Goal: Task Accomplishment & Management: Use online tool/utility

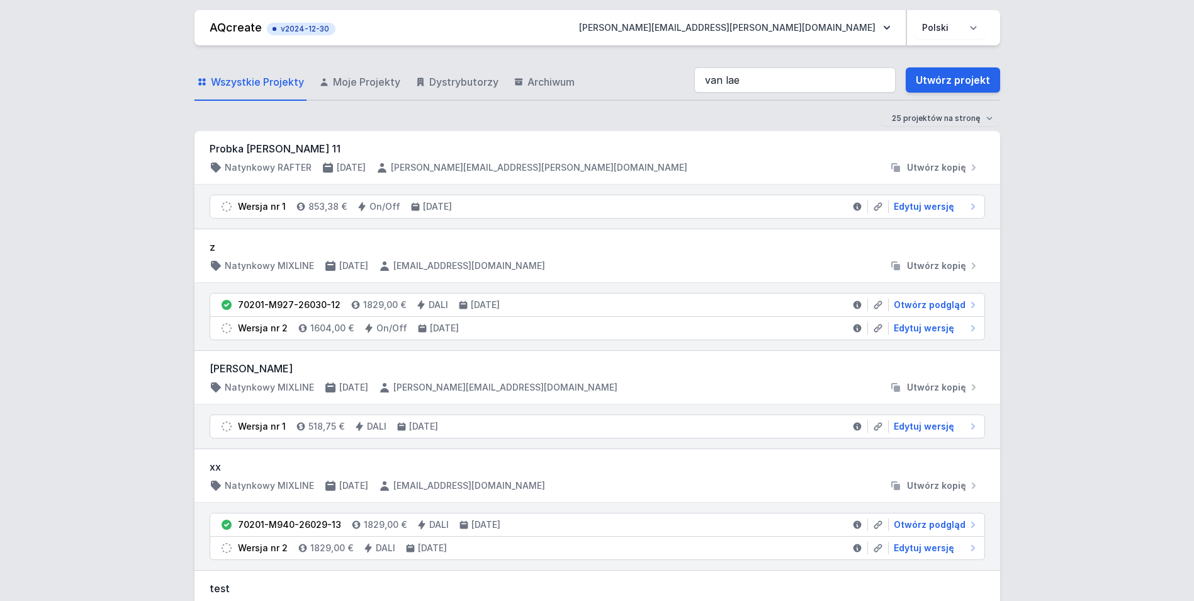
click at [786, 83] on input "van lae" at bounding box center [794, 79] width 201 height 25
type input "van lae"
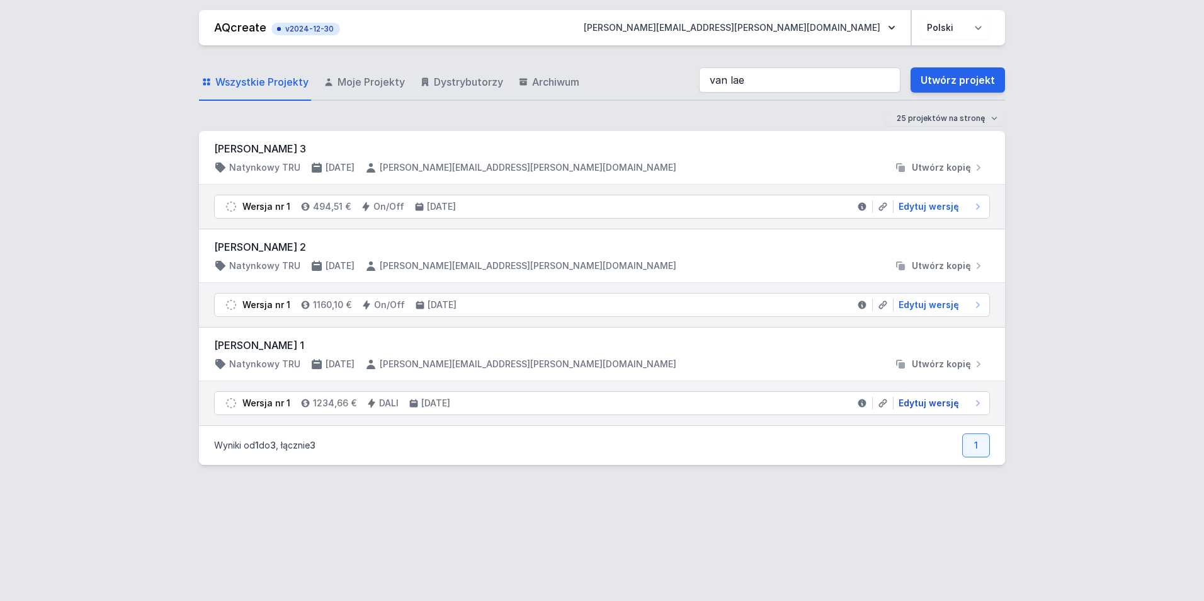
drag, startPoint x: 935, startPoint y: 400, endPoint x: 888, endPoint y: 472, distance: 85.6
click at [935, 400] on span "Edytuj wersję" at bounding box center [928, 403] width 60 height 13
select select "M"
select select "3000"
select select "4"
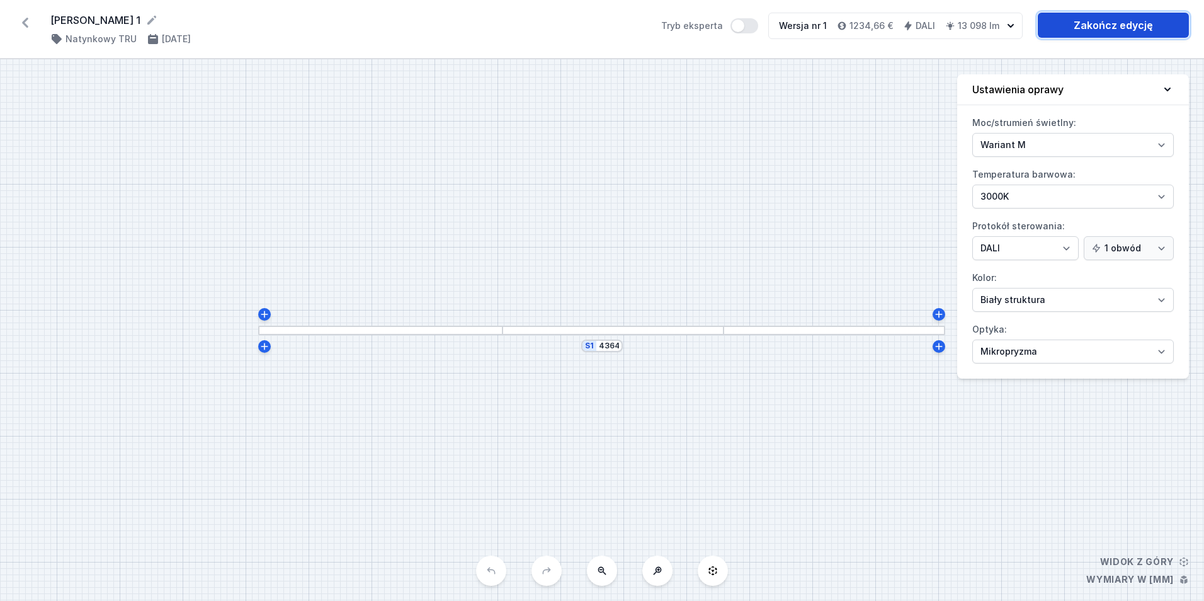
click at [1093, 24] on link "Zakończ edycję" at bounding box center [1112, 25] width 151 height 25
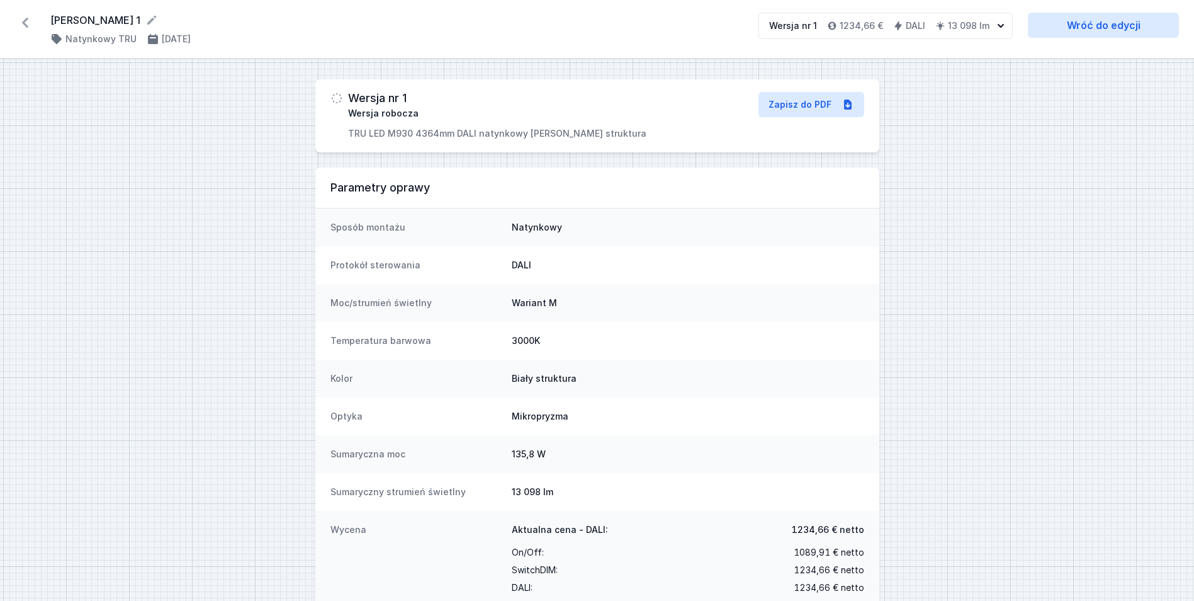
click at [25, 23] on icon at bounding box center [25, 23] width 20 height 20
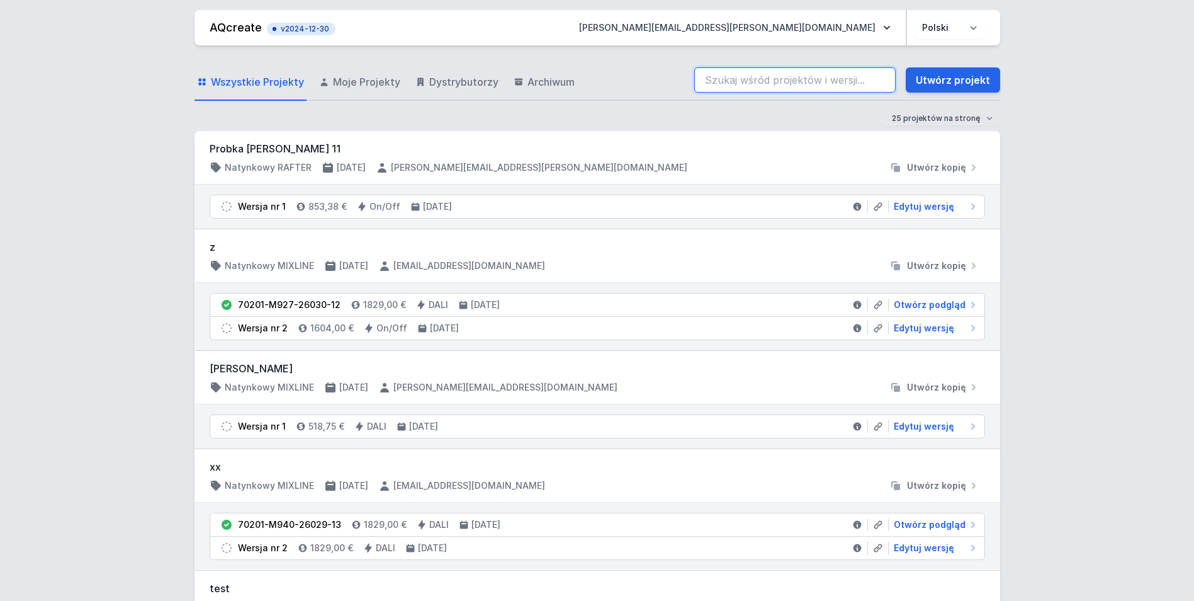
click at [764, 85] on input "search" at bounding box center [794, 79] width 201 height 25
type input "[PERSON_NAME]"
click at [887, 81] on input "[PERSON_NAME]" at bounding box center [794, 79] width 201 height 25
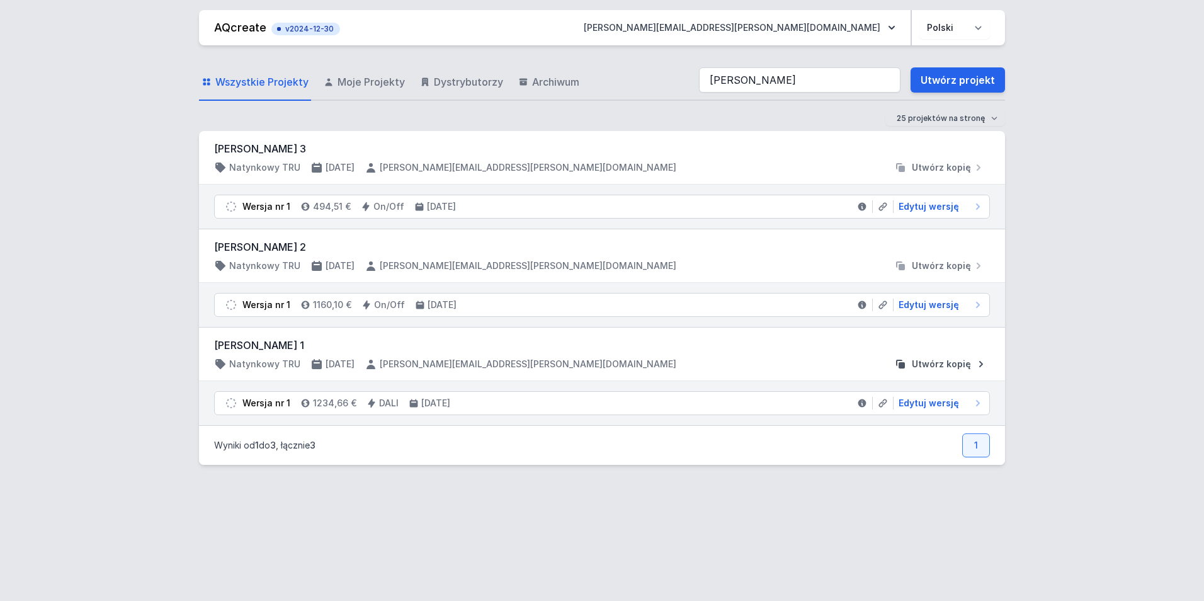
click at [966, 370] on span "Utwórz kopię" at bounding box center [941, 364] width 59 height 13
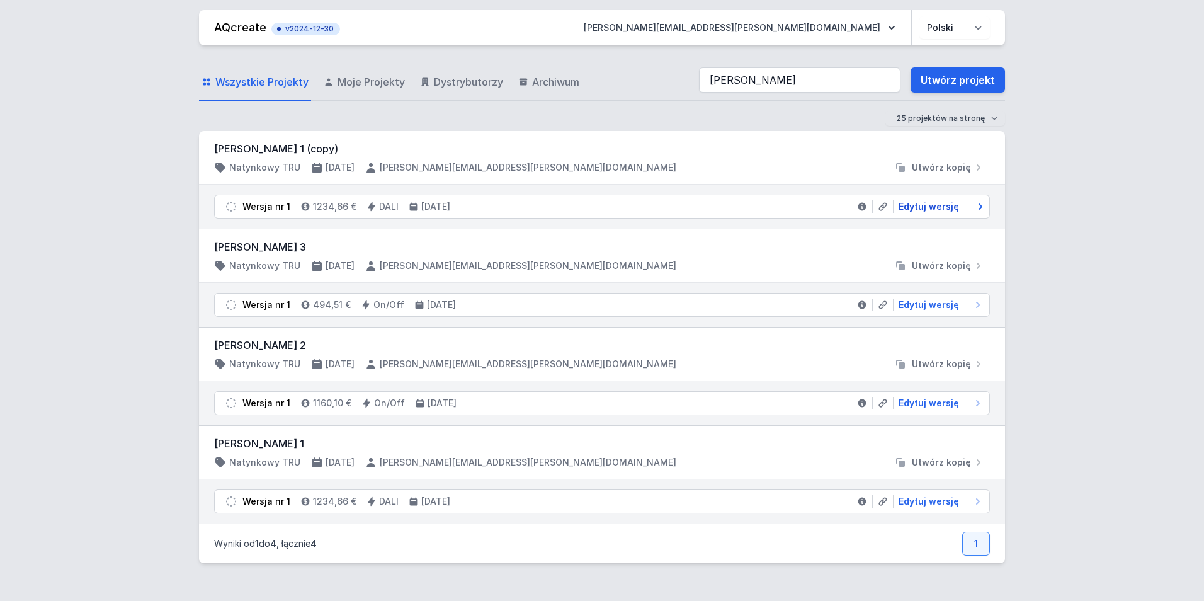
click at [946, 207] on span "Edytuj wersję" at bounding box center [928, 206] width 60 height 13
select select "M"
select select "3000"
select select "4"
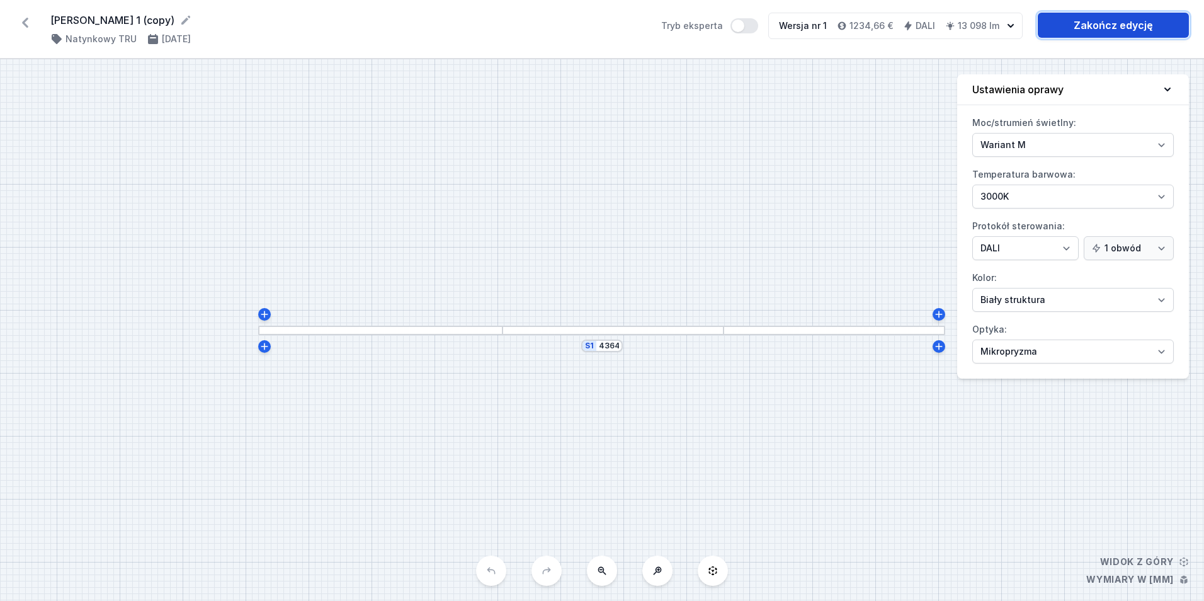
click at [1080, 37] on link "Zakończ edycję" at bounding box center [1112, 25] width 151 height 25
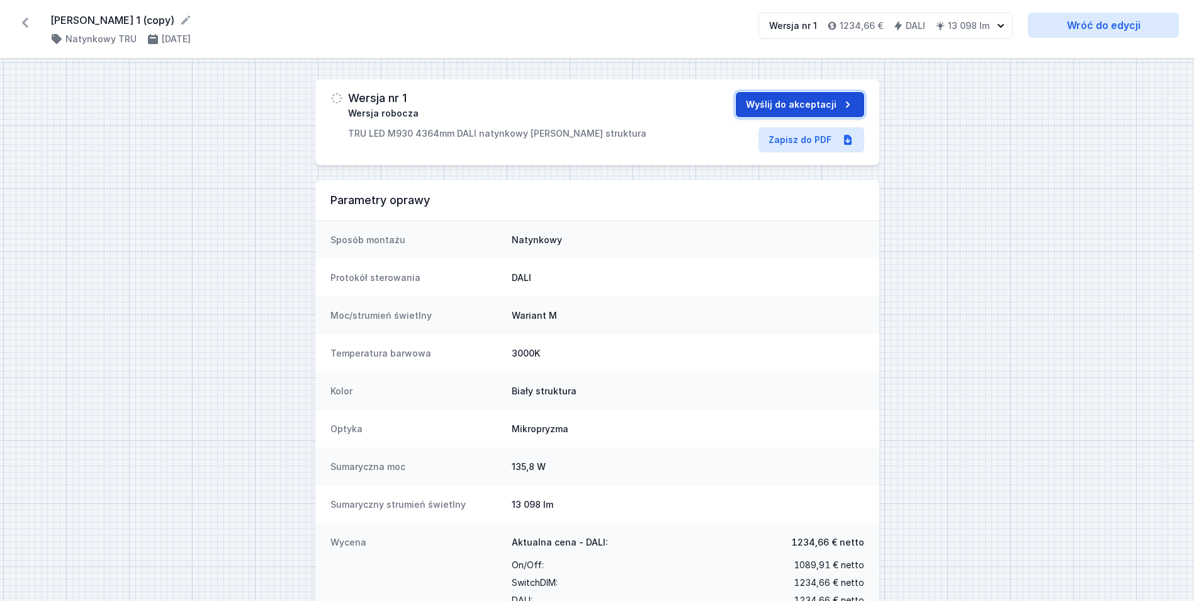
click at [839, 109] on button "Wyślij do akceptacji" at bounding box center [800, 104] width 128 height 25
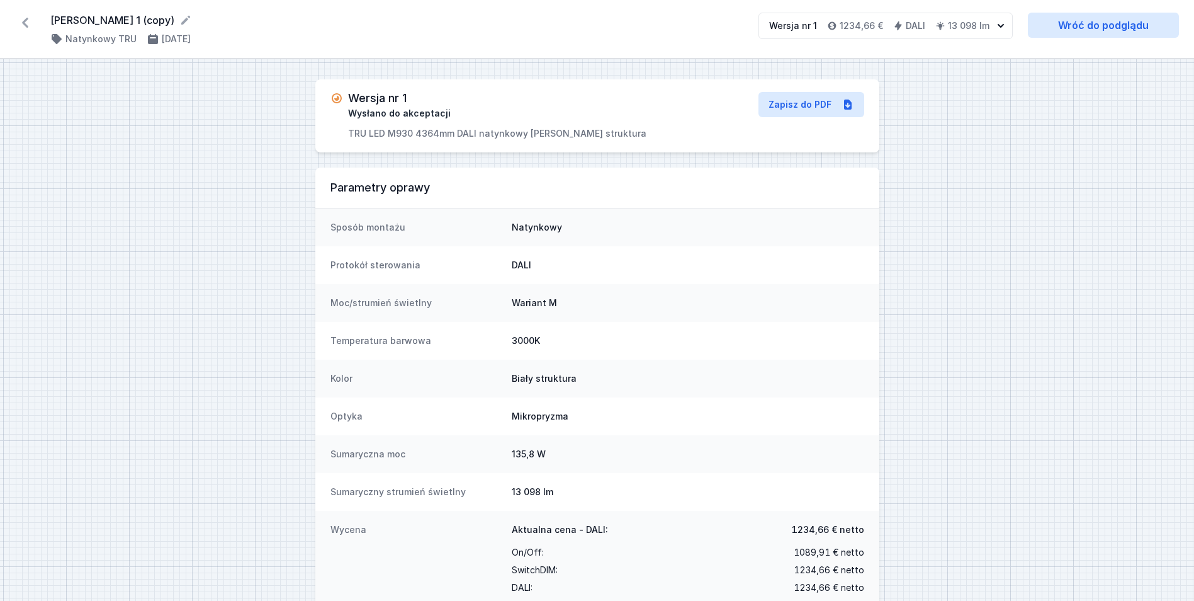
click at [25, 23] on icon at bounding box center [25, 23] width 6 height 10
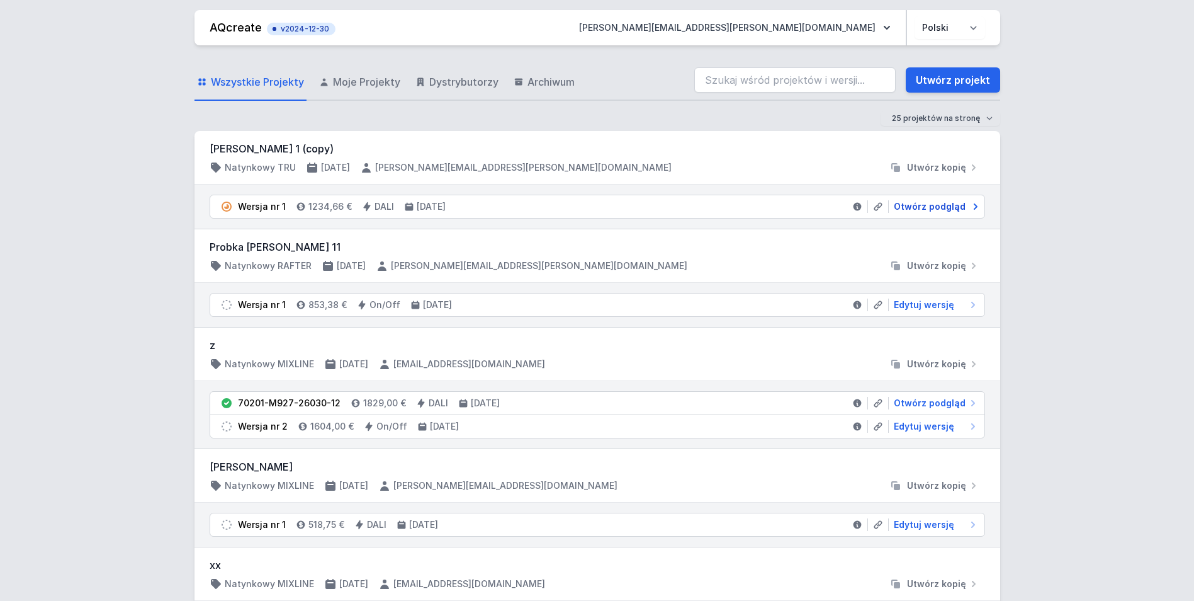
click at [957, 208] on span "Otwórz podgląd" at bounding box center [930, 206] width 72 height 13
select select "M"
select select "3000"
select select "4"
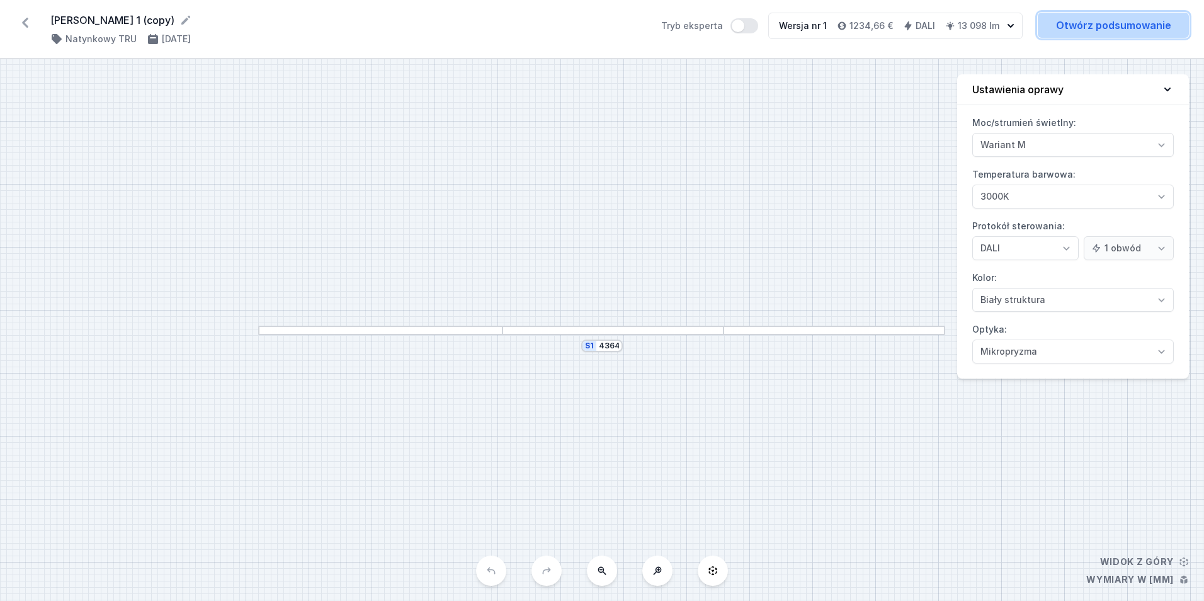
click at [1074, 30] on link "Otwórz podsumowanie" at bounding box center [1112, 25] width 151 height 25
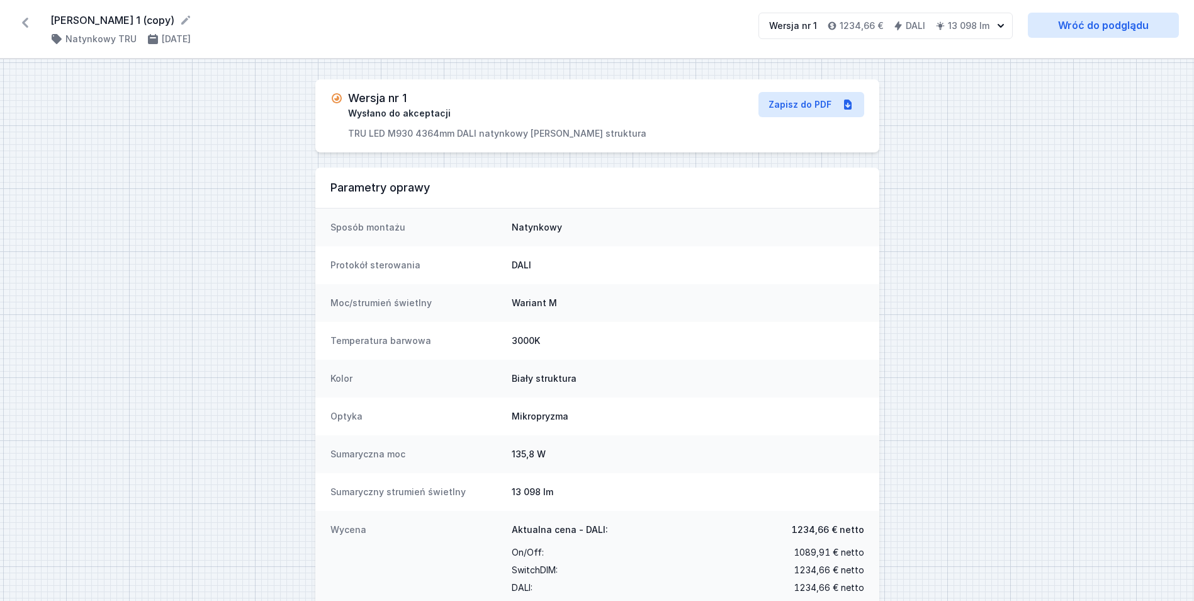
click at [23, 21] on icon at bounding box center [25, 23] width 6 height 10
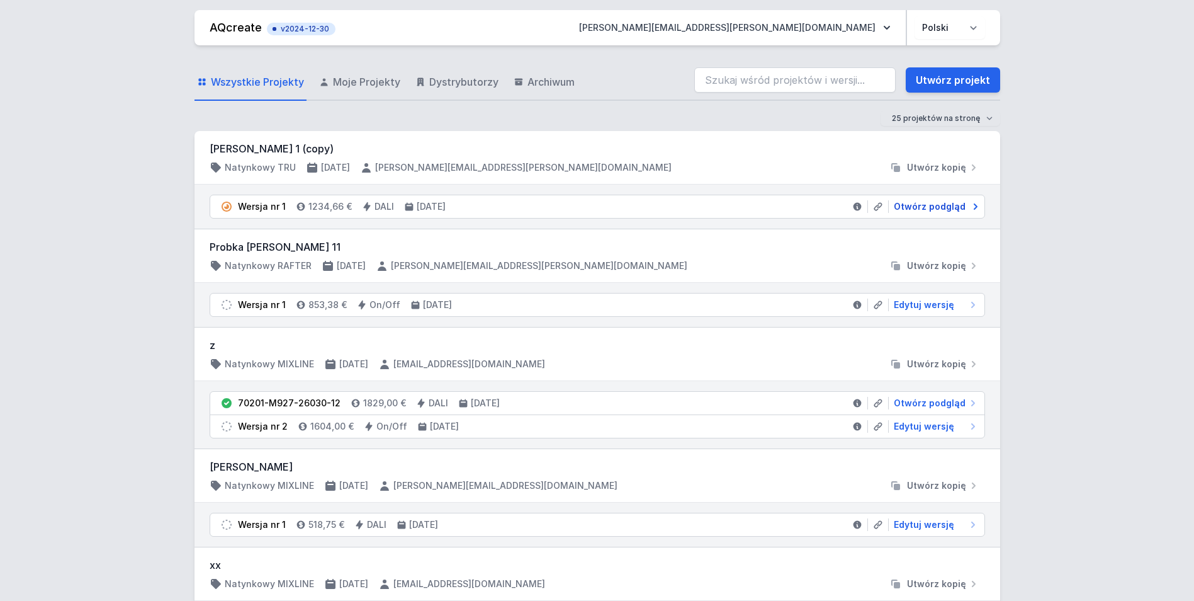
click at [947, 210] on span "Otwórz podgląd" at bounding box center [930, 206] width 72 height 13
select select "M"
select select "3000"
select select "4"
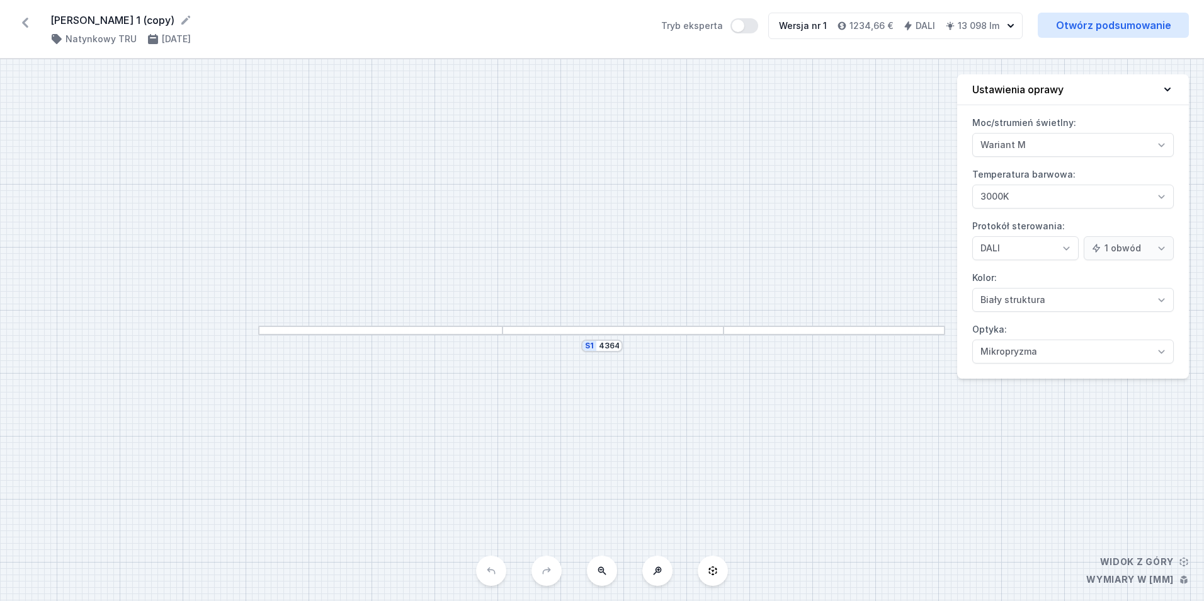
click at [32, 22] on icon at bounding box center [25, 23] width 20 height 20
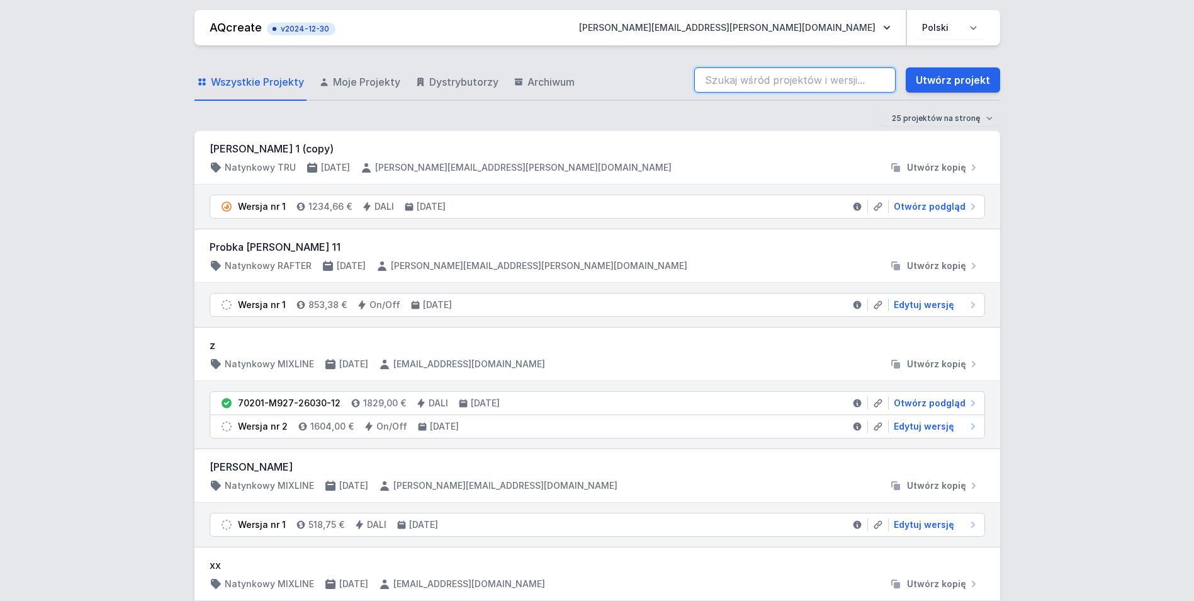
click at [776, 79] on input "search" at bounding box center [794, 79] width 201 height 25
type input "van lae"
click at [786, 77] on input "van lae" at bounding box center [794, 79] width 201 height 25
click at [767, 81] on input "van lae" at bounding box center [794, 79] width 201 height 25
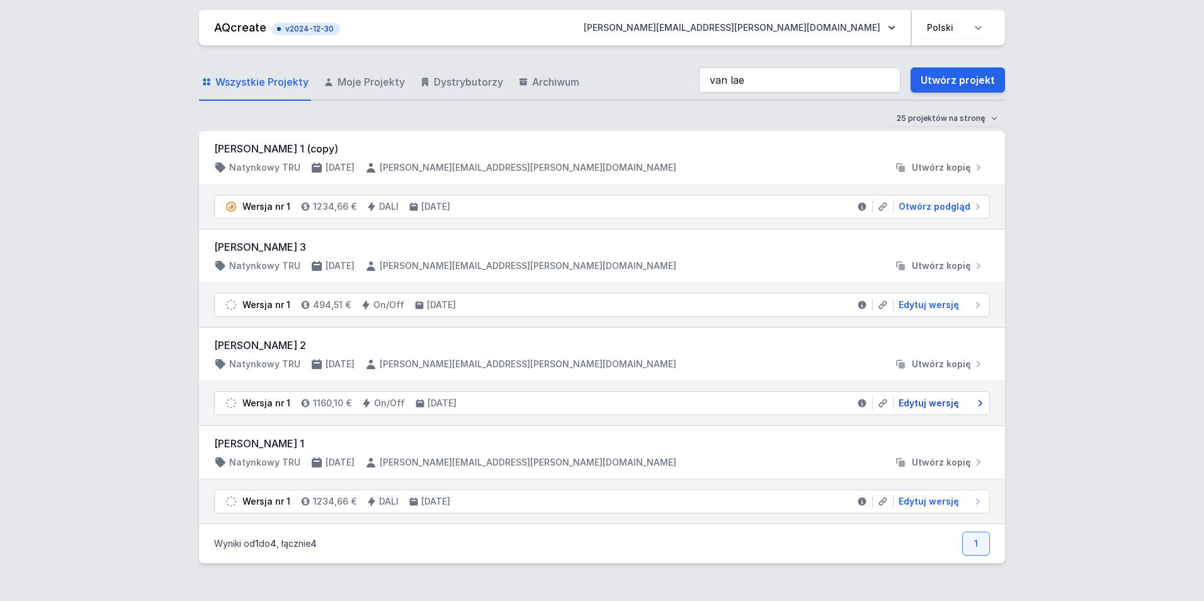
click at [946, 398] on span "Edytuj wersję" at bounding box center [928, 403] width 60 height 13
select select "M"
select select "3000"
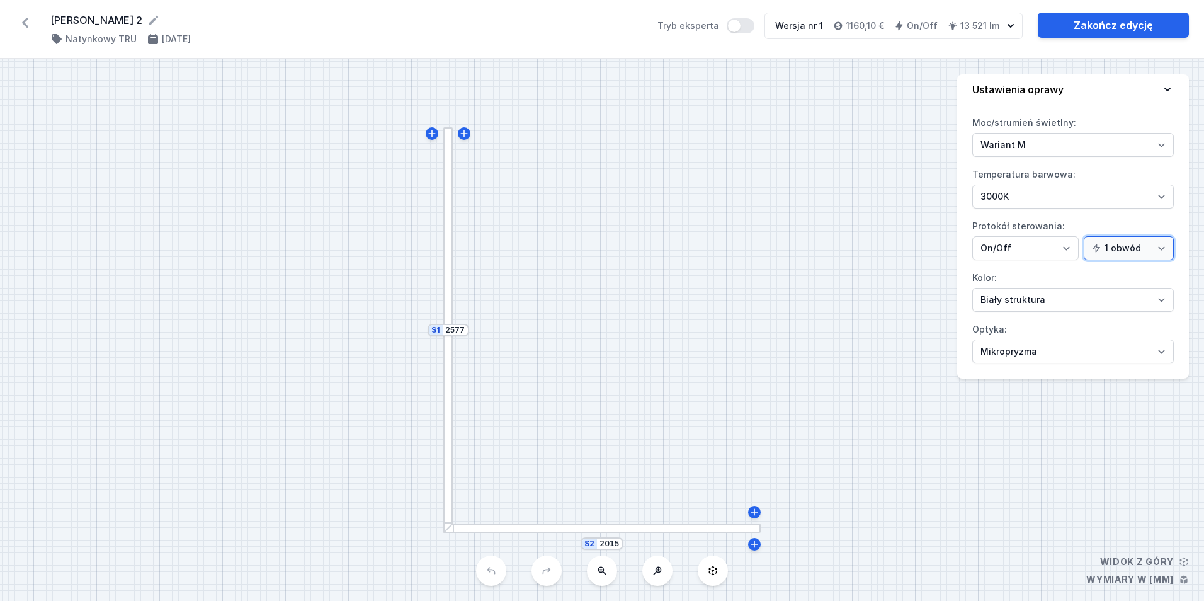
click at [1149, 248] on select "1 obwód 2 obwody" at bounding box center [1128, 248] width 90 height 24
select select "true"
click at [1085, 236] on select "1 obwód 2 obwody" at bounding box center [1128, 248] width 90 height 24
click at [919, 465] on div "S2 2015 S1 2577" at bounding box center [602, 329] width 1204 height 541
click at [1048, 250] on select "On/Off SwitchDIM DALI AQsmart" at bounding box center [1025, 248] width 106 height 24
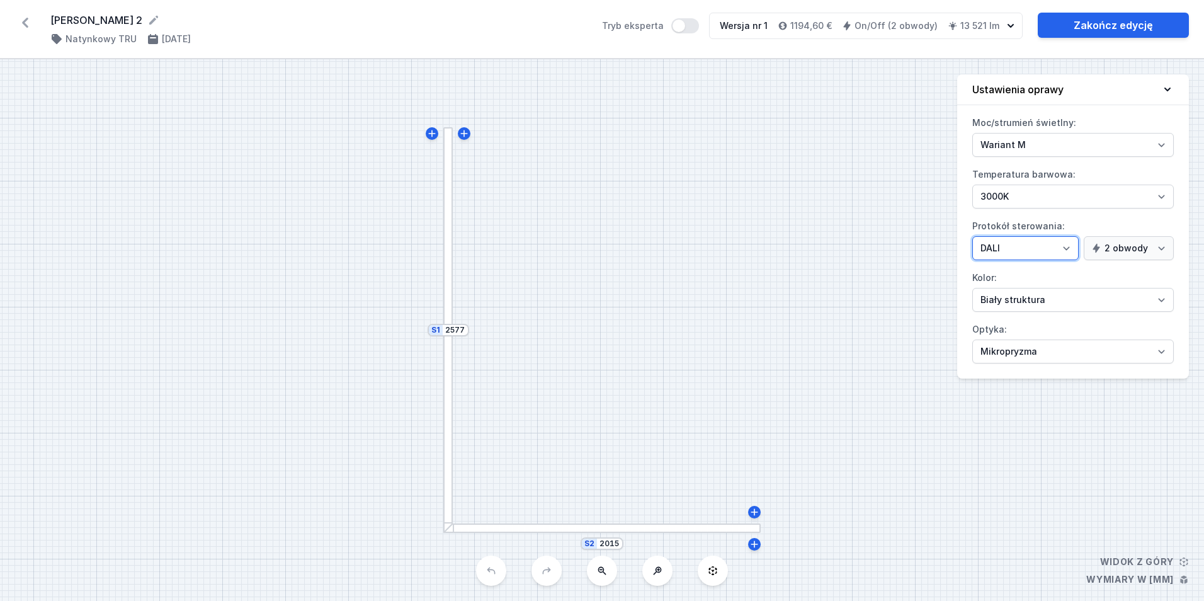
click at [972, 236] on select "On/Off SwitchDIM DALI AQsmart" at bounding box center [1025, 248] width 106 height 24
click at [946, 416] on div "S2 2015 S1 2577" at bounding box center [602, 329] width 1204 height 541
click at [1058, 235] on label "Protokół sterowania: On/Off SwitchDIM DALI AQsmart 1 obwód 2 obwody" at bounding box center [1072, 238] width 201 height 44
click at [1058, 236] on select "On/Off SwitchDIM DALI AQsmart" at bounding box center [1025, 248] width 106 height 24
select select "1"
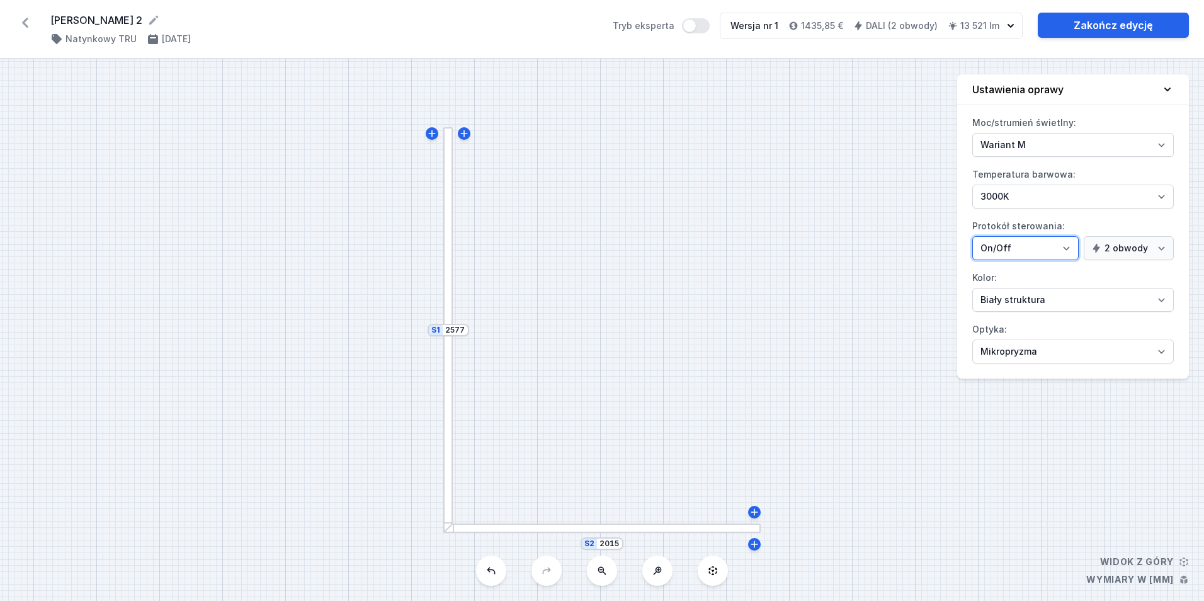
click at [972, 236] on select "On/Off SwitchDIM DALI AQsmart" at bounding box center [1025, 248] width 106 height 24
click at [1105, 247] on select "1 obwód 2 obwody" at bounding box center [1128, 248] width 90 height 24
drag, startPoint x: 1105, startPoint y: 250, endPoint x: 1107, endPoint y: 257, distance: 7.0
click at [1105, 250] on select "1 obwód 2 obwody" at bounding box center [1128, 248] width 90 height 24
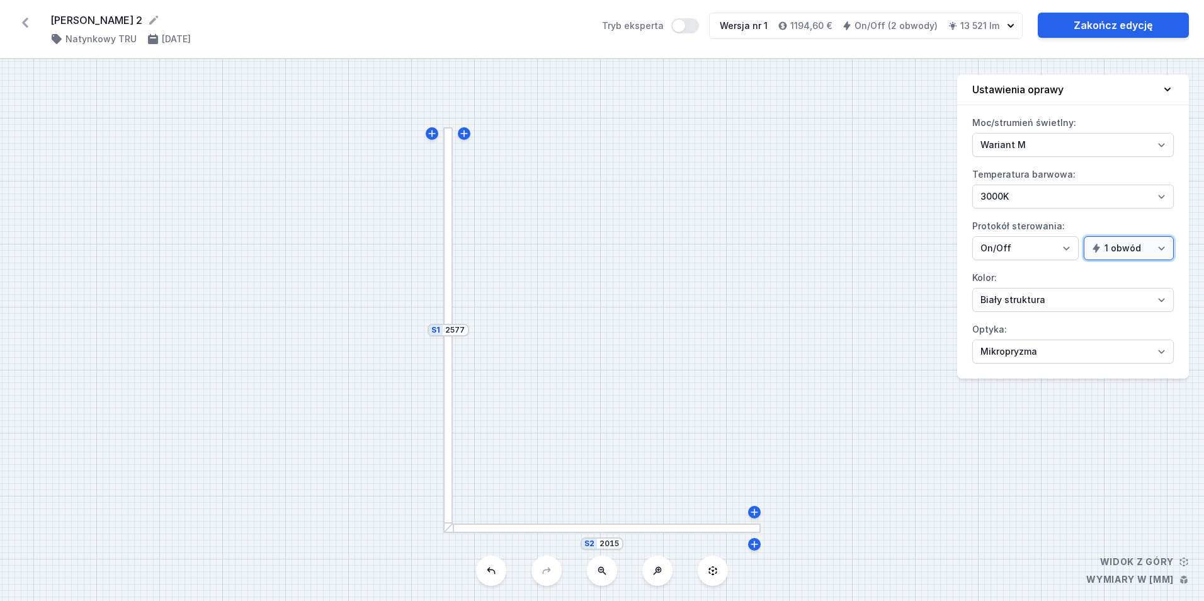
click at [1085, 236] on select "1 obwód 2 obwody" at bounding box center [1128, 248] width 90 height 24
click at [1119, 244] on select "1 obwód 2 obwody" at bounding box center [1128, 248] width 90 height 24
select select "true"
click at [1085, 236] on select "1 obwód 2 obwody" at bounding box center [1128, 248] width 90 height 24
click at [618, 531] on div at bounding box center [601, 527] width 317 height 9
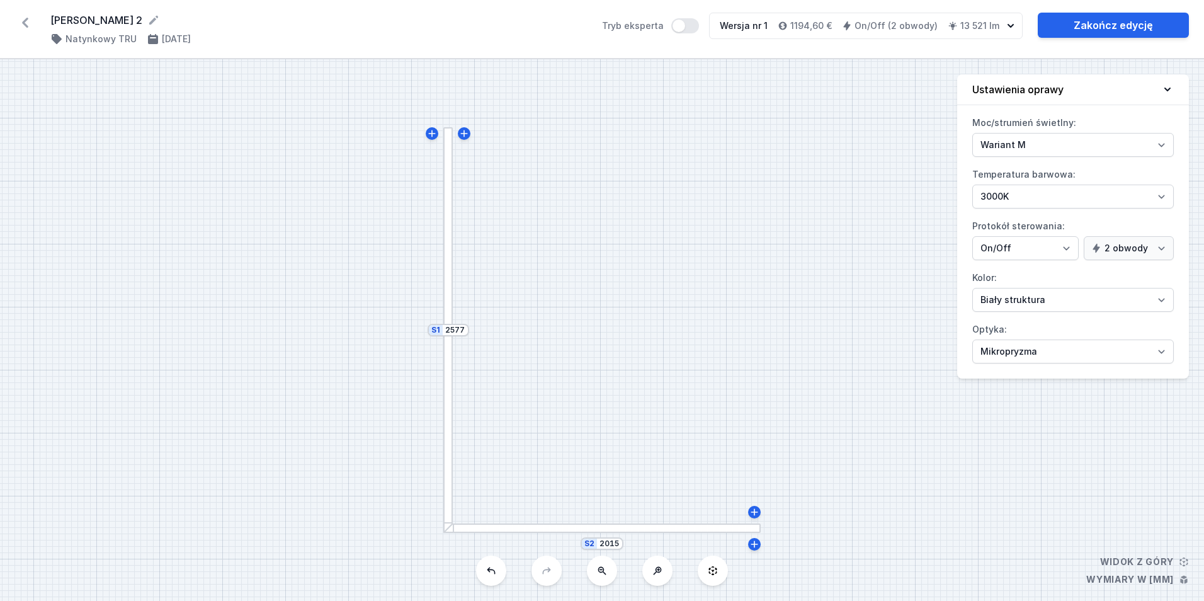
click at [618, 531] on div at bounding box center [601, 527] width 317 height 9
click at [615, 529] on div at bounding box center [601, 527] width 317 height 9
click at [1085, 28] on link "Zakończ edycję" at bounding box center [1112, 25] width 151 height 25
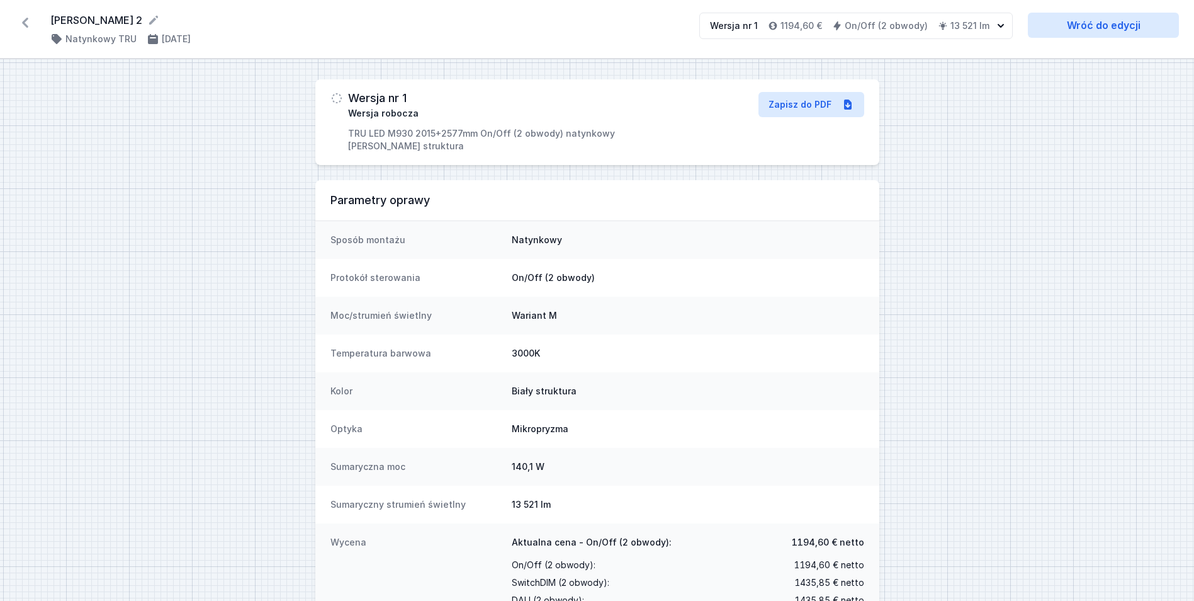
click at [21, 22] on icon at bounding box center [25, 23] width 20 height 20
